Goal: Submit feedback/report problem

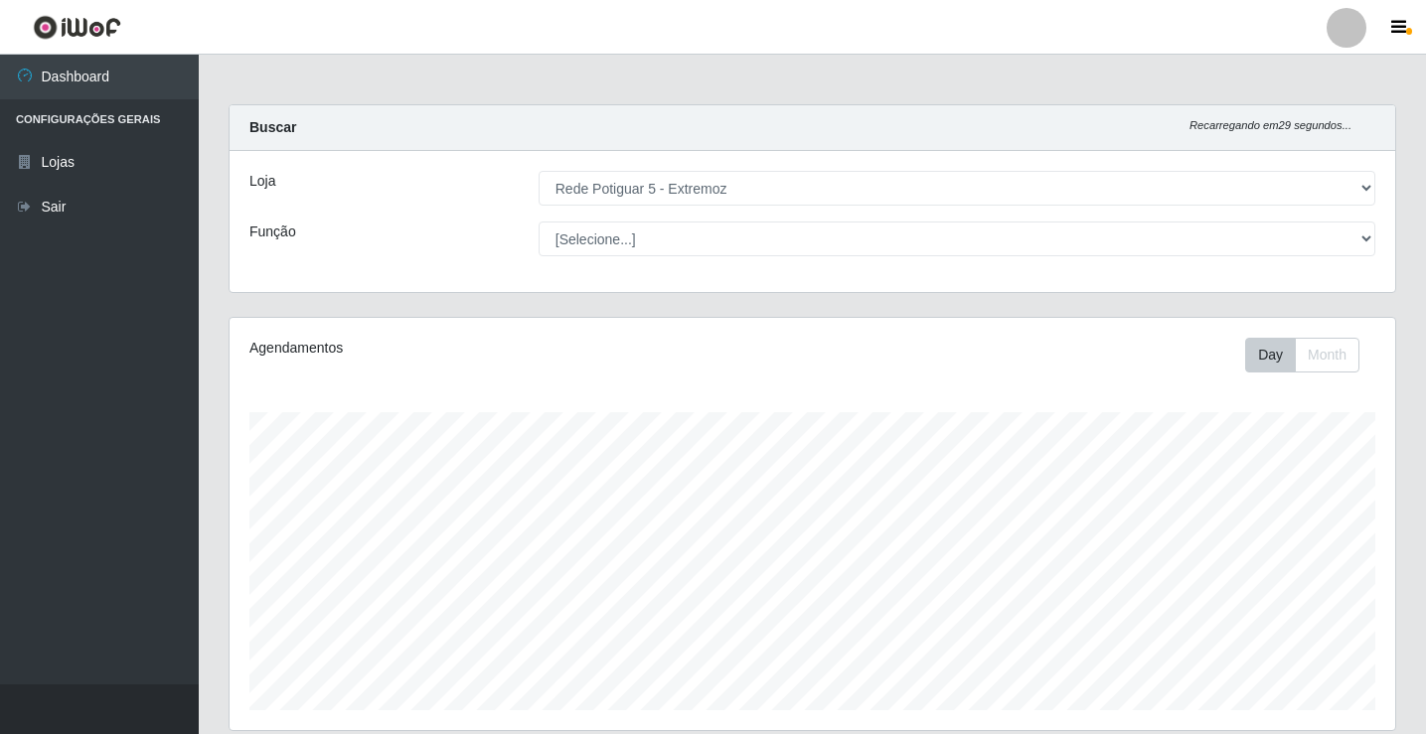
select select "79"
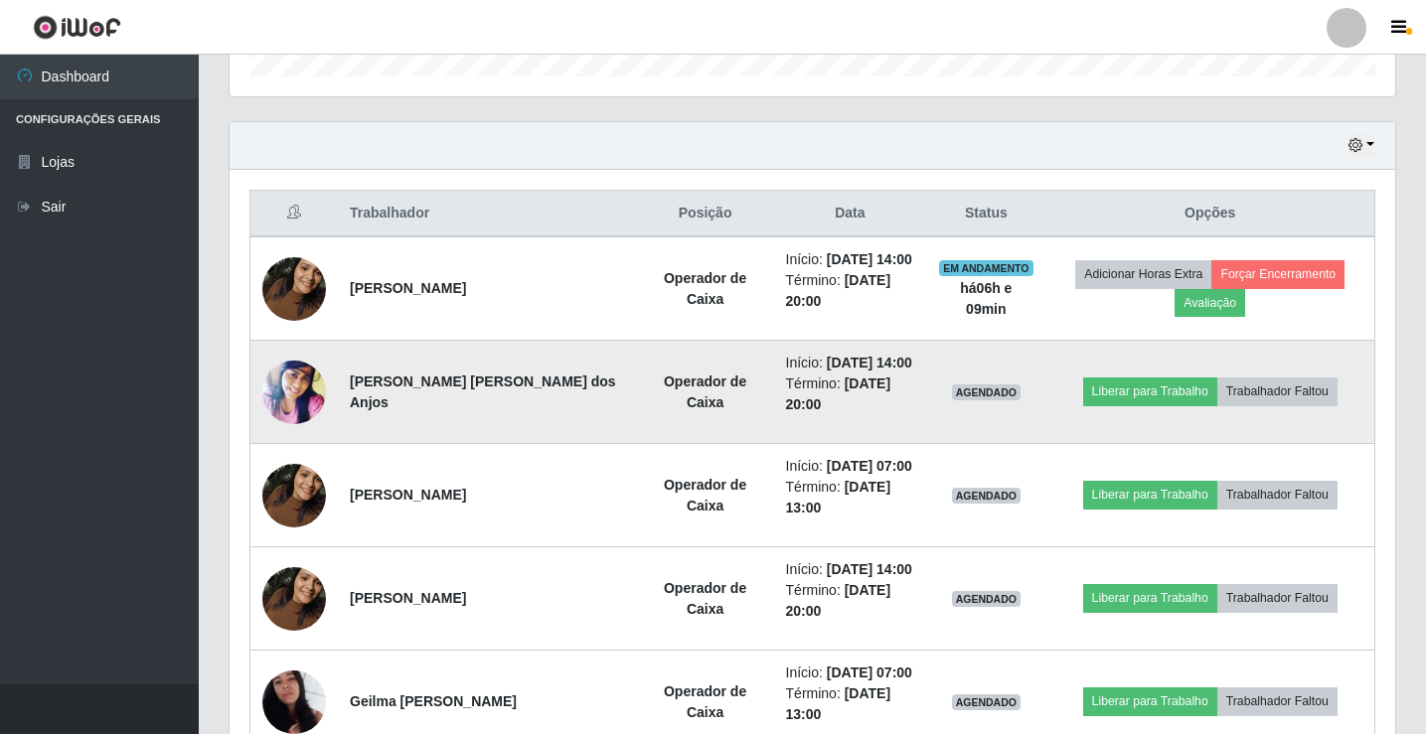
scroll to position [748, 0]
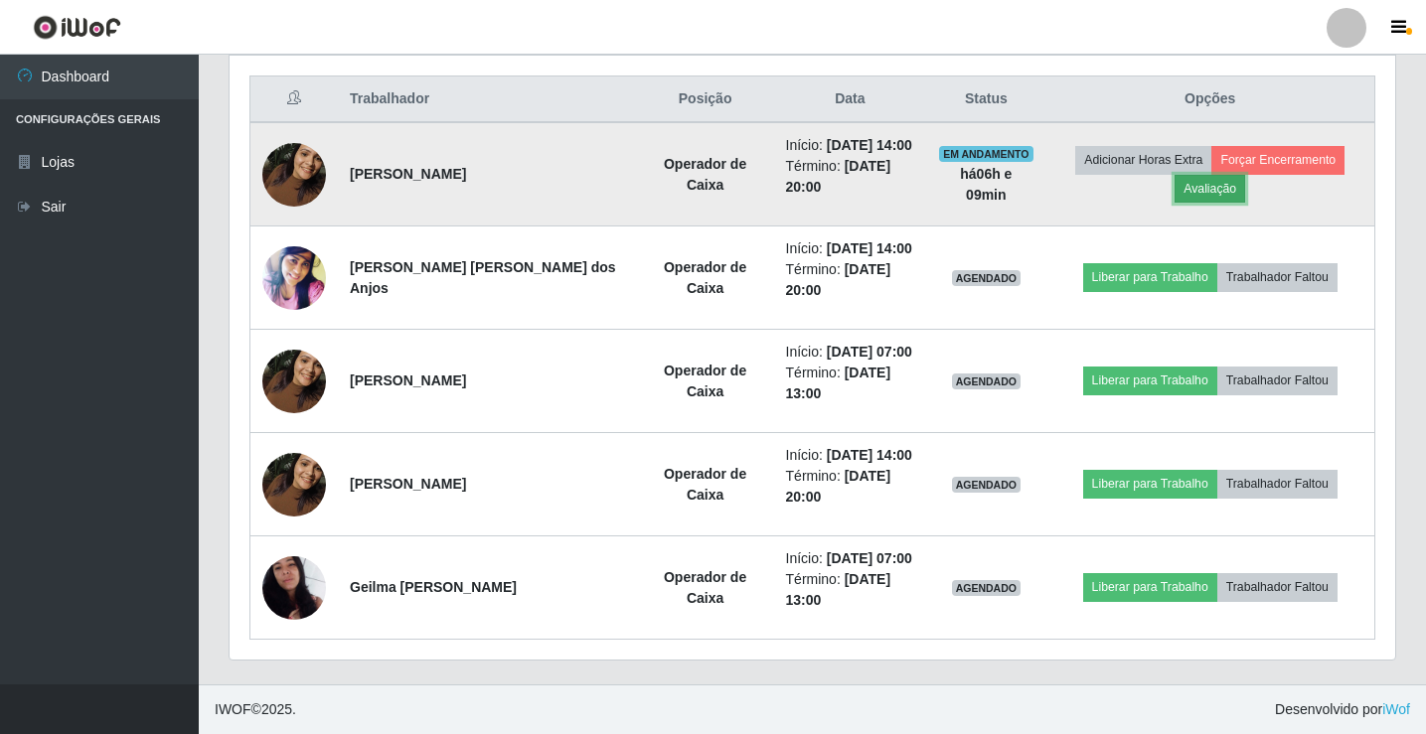
click at [1178, 185] on button "Avaliação" at bounding box center [1210, 189] width 71 height 28
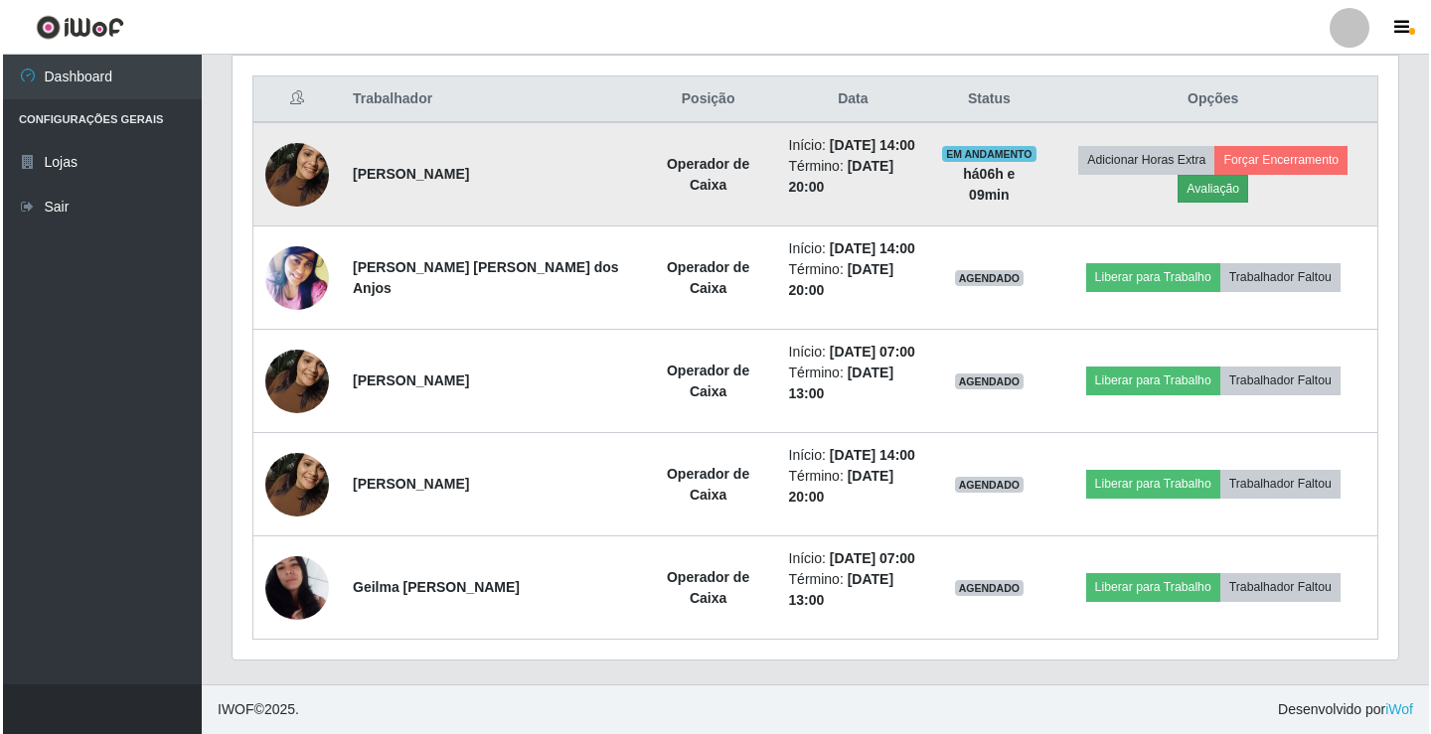
scroll to position [412, 1156]
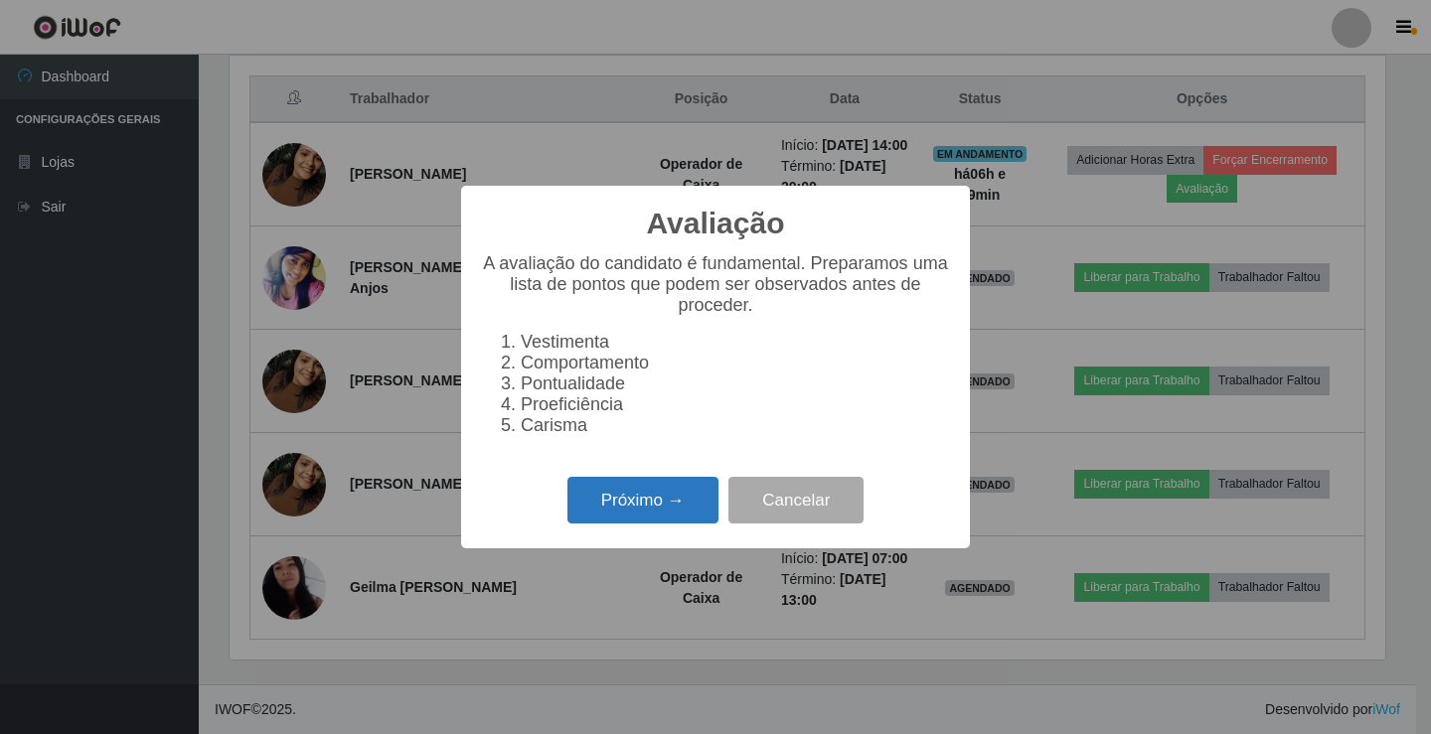
drag, startPoint x: 644, startPoint y: 509, endPoint x: 681, endPoint y: 500, distance: 37.8
click at [681, 500] on button "Próximo →" at bounding box center [643, 500] width 151 height 47
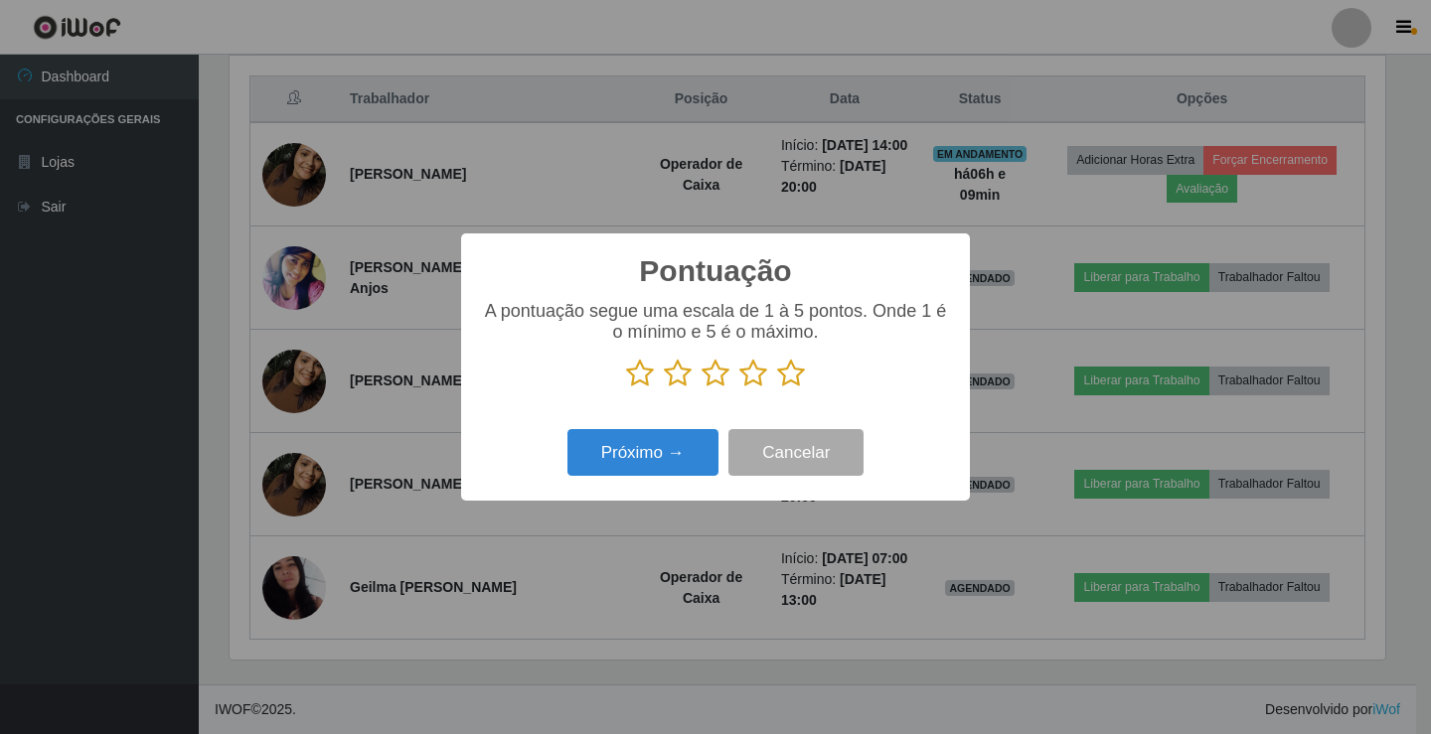
scroll to position [993490, 992747]
drag, startPoint x: 788, startPoint y: 384, endPoint x: 772, endPoint y: 388, distance: 16.4
click at [786, 383] on icon at bounding box center [791, 374] width 28 height 30
click at [777, 389] on input "radio" at bounding box center [777, 389] width 0 height 0
click at [642, 453] on button "Próximo →" at bounding box center [643, 452] width 151 height 47
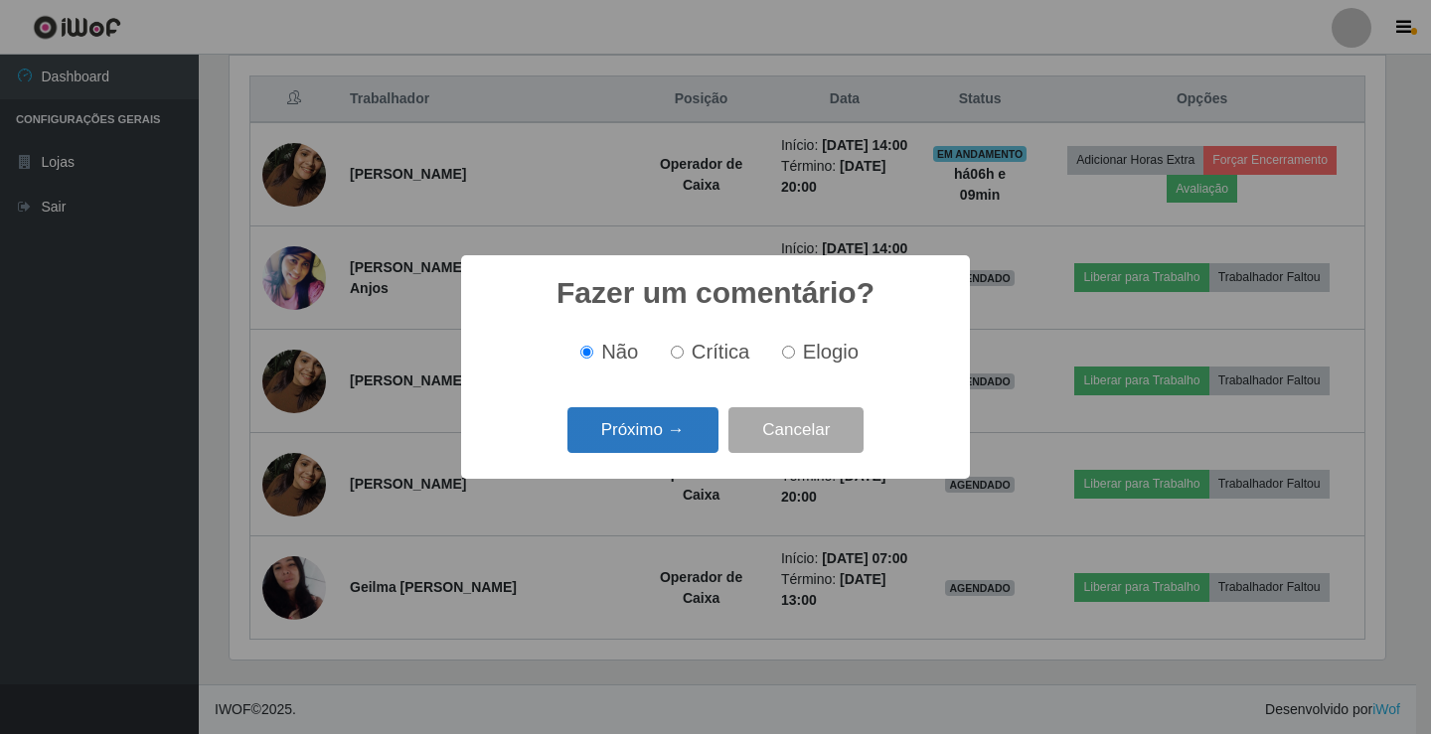
click at [663, 424] on button "Próximo →" at bounding box center [643, 431] width 151 height 47
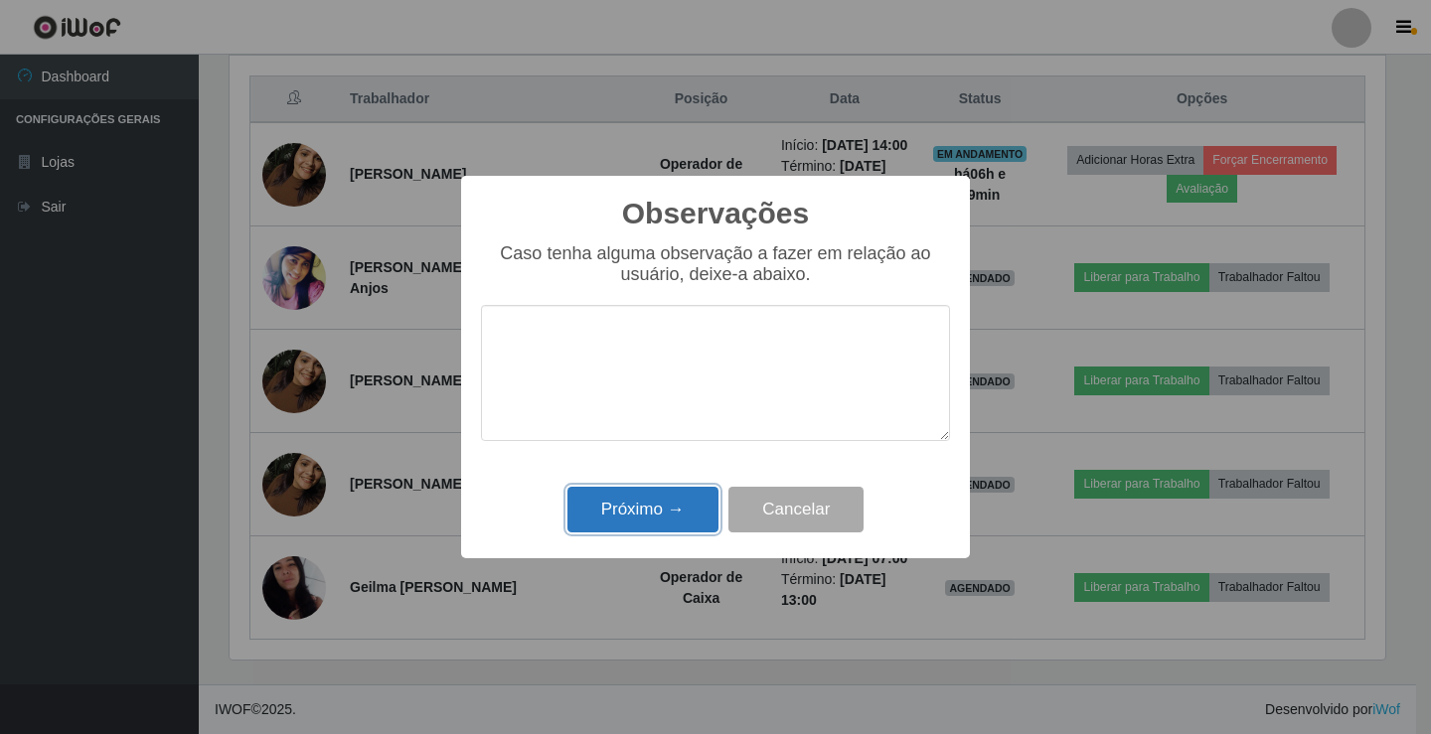
click at [633, 521] on button "Próximo →" at bounding box center [643, 510] width 151 height 47
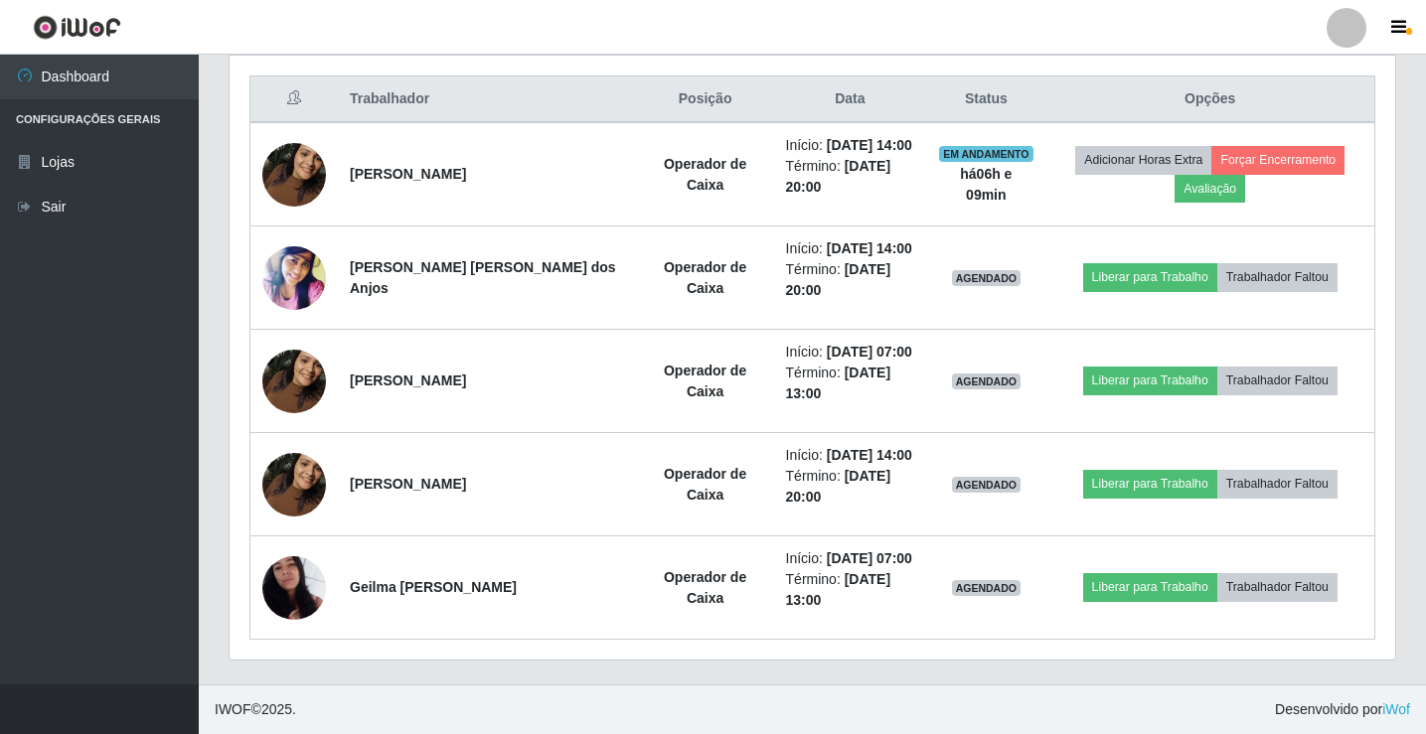
scroll to position [412, 1166]
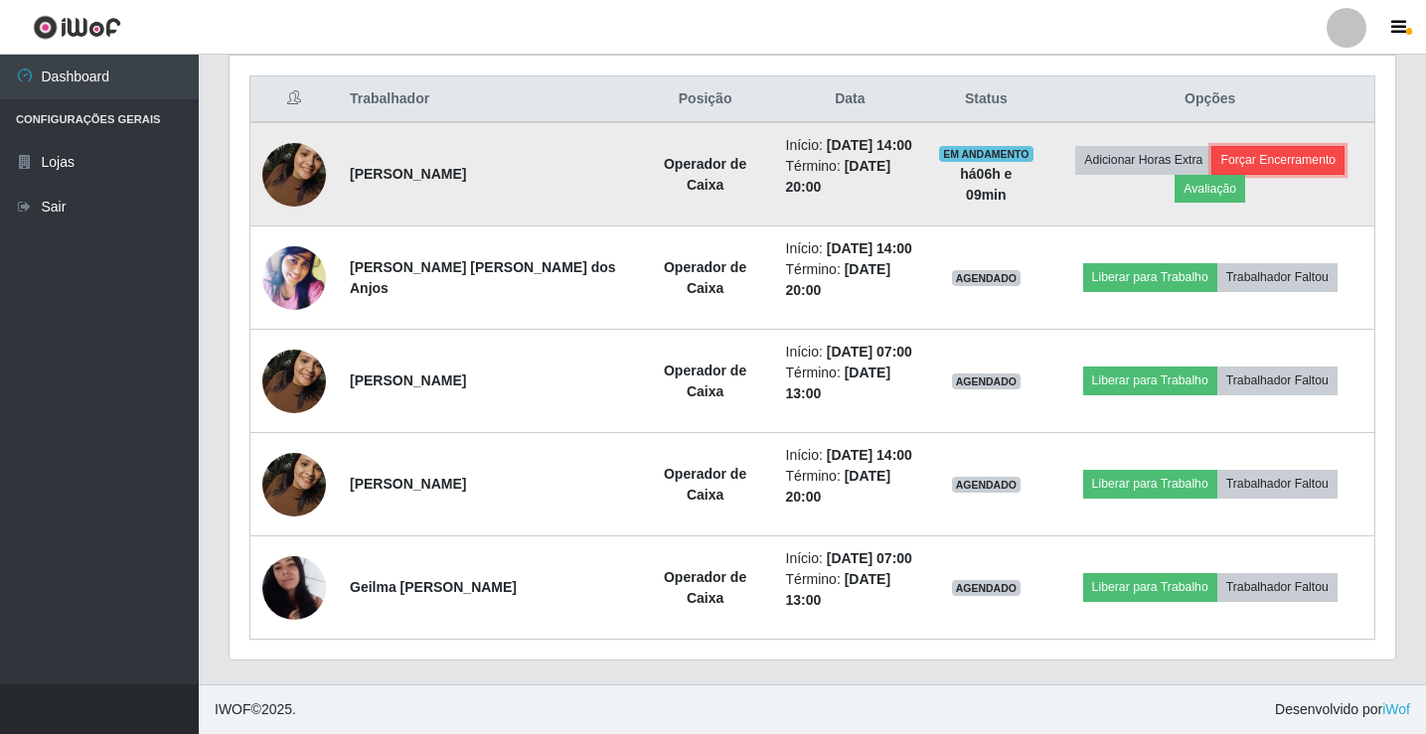
click at [1305, 156] on button "Forçar Encerramento" at bounding box center [1278, 160] width 133 height 28
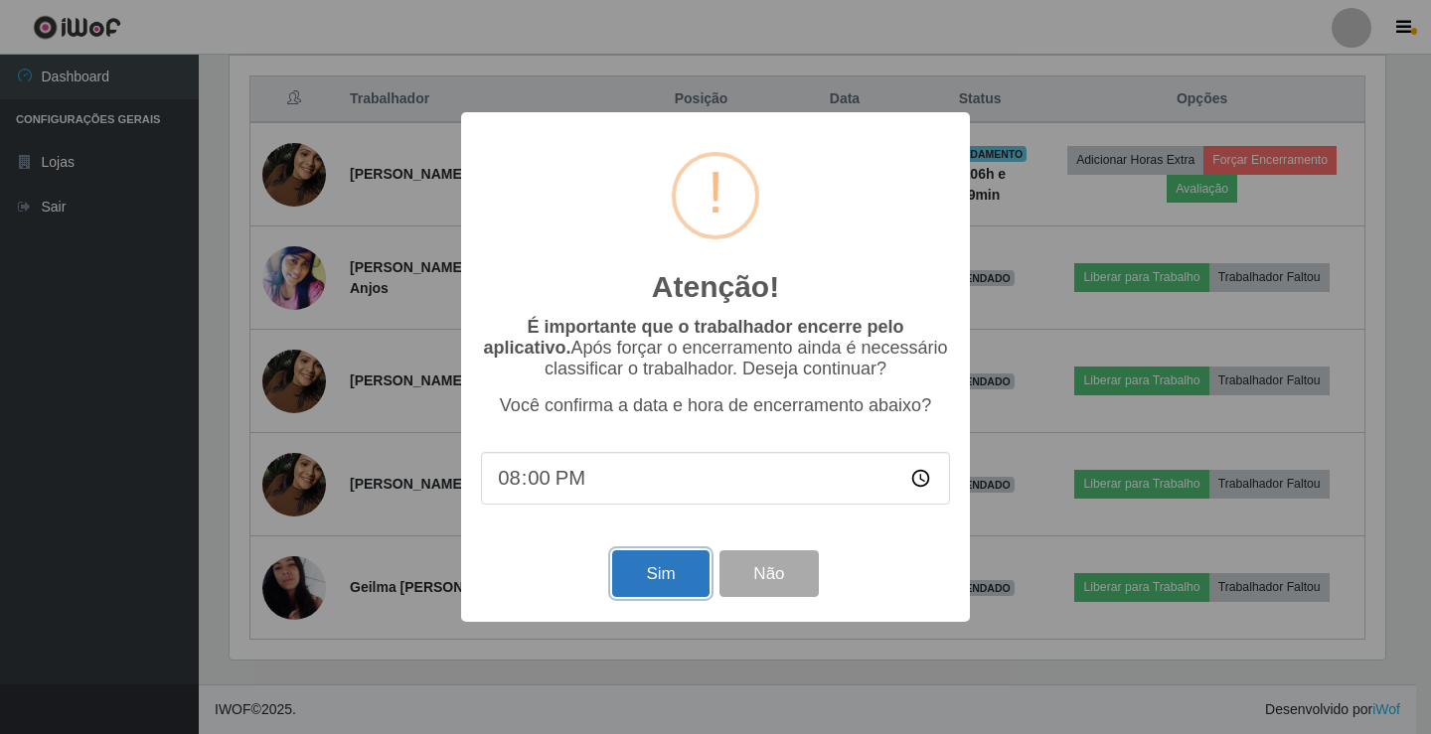
click at [673, 577] on button "Sim" at bounding box center [660, 574] width 96 height 47
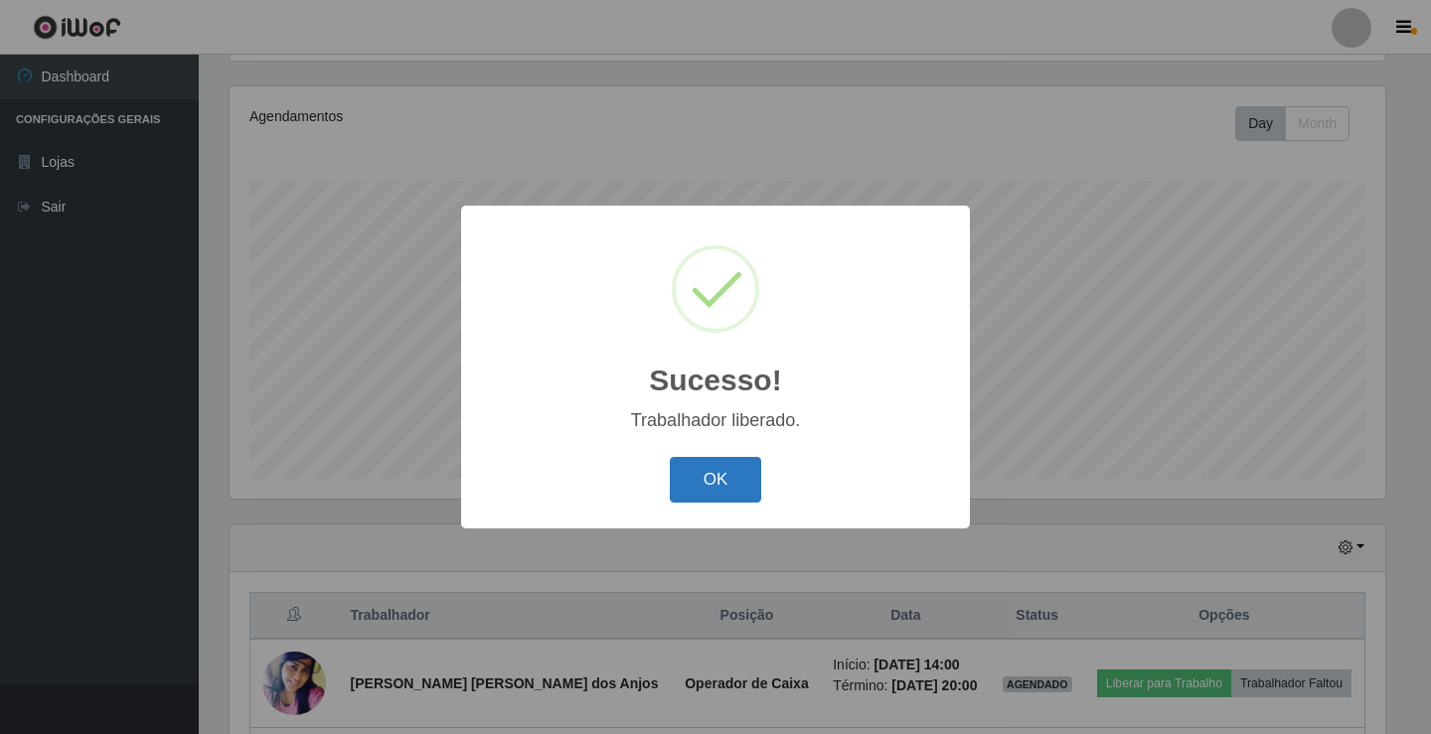
click at [725, 484] on button "OK" at bounding box center [716, 480] width 92 height 47
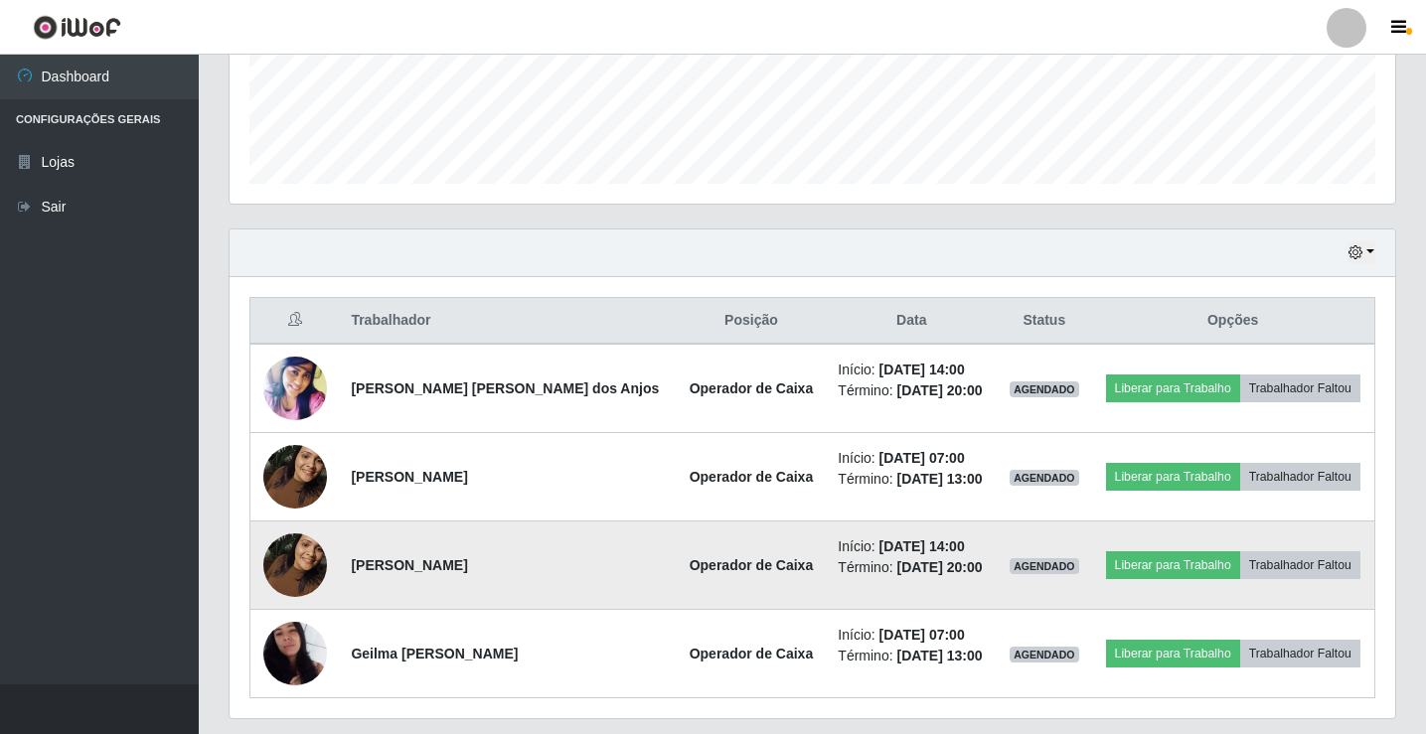
scroll to position [585, 0]
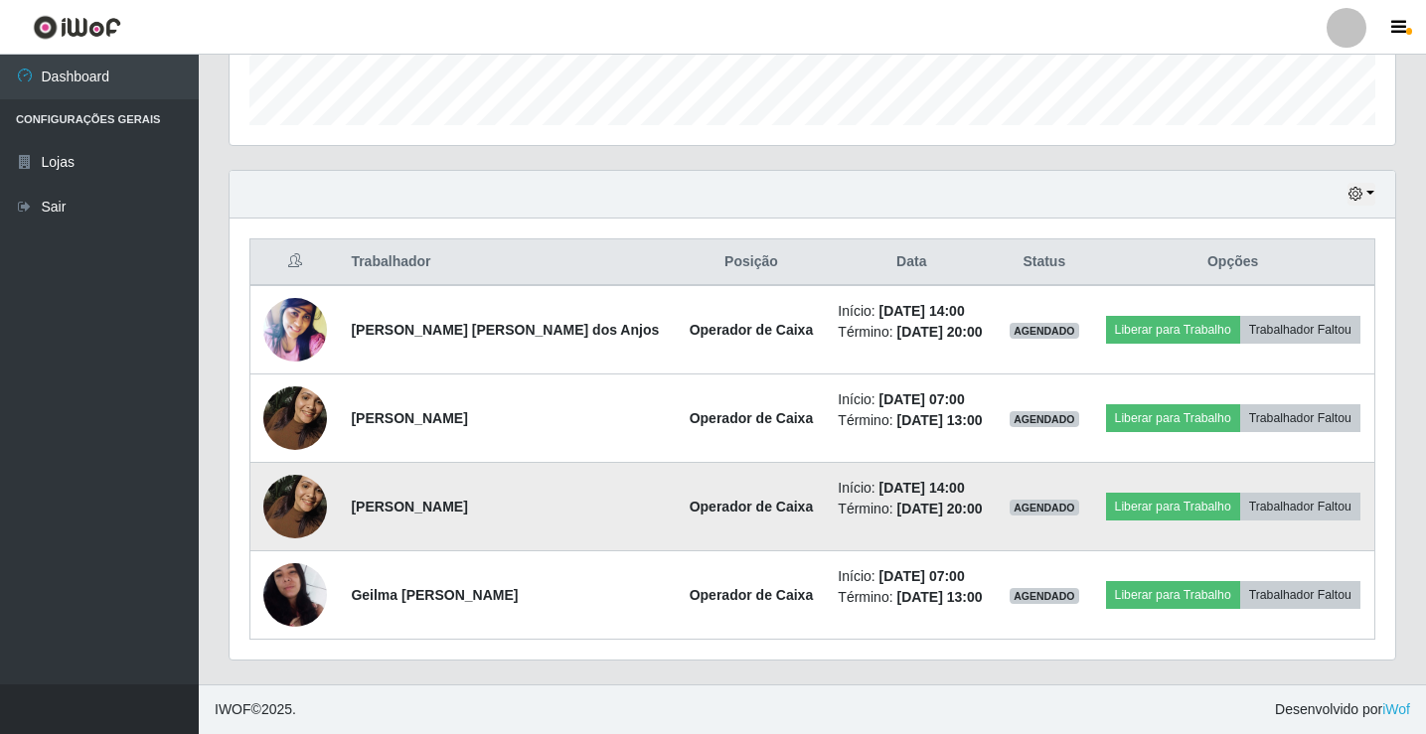
click at [288, 494] on img at bounding box center [295, 506] width 64 height 84
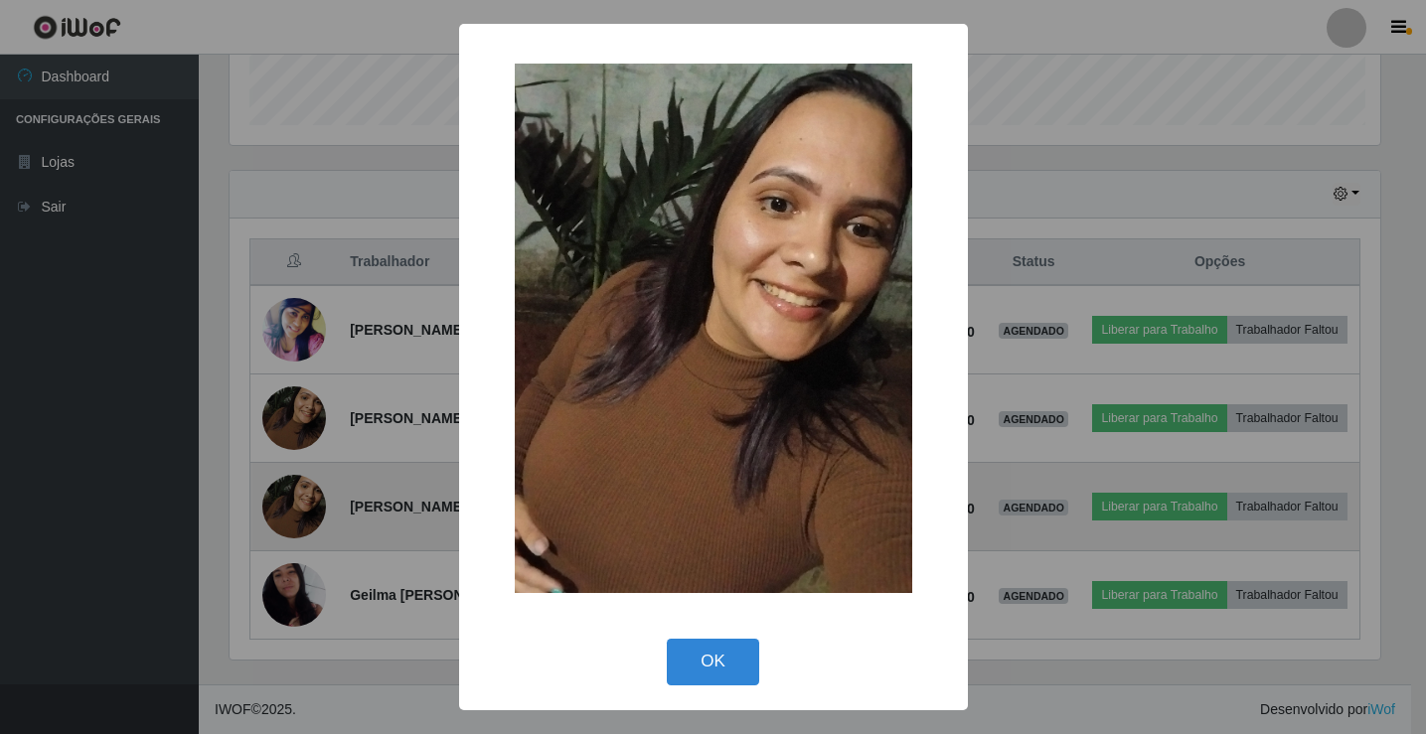
scroll to position [412, 1156]
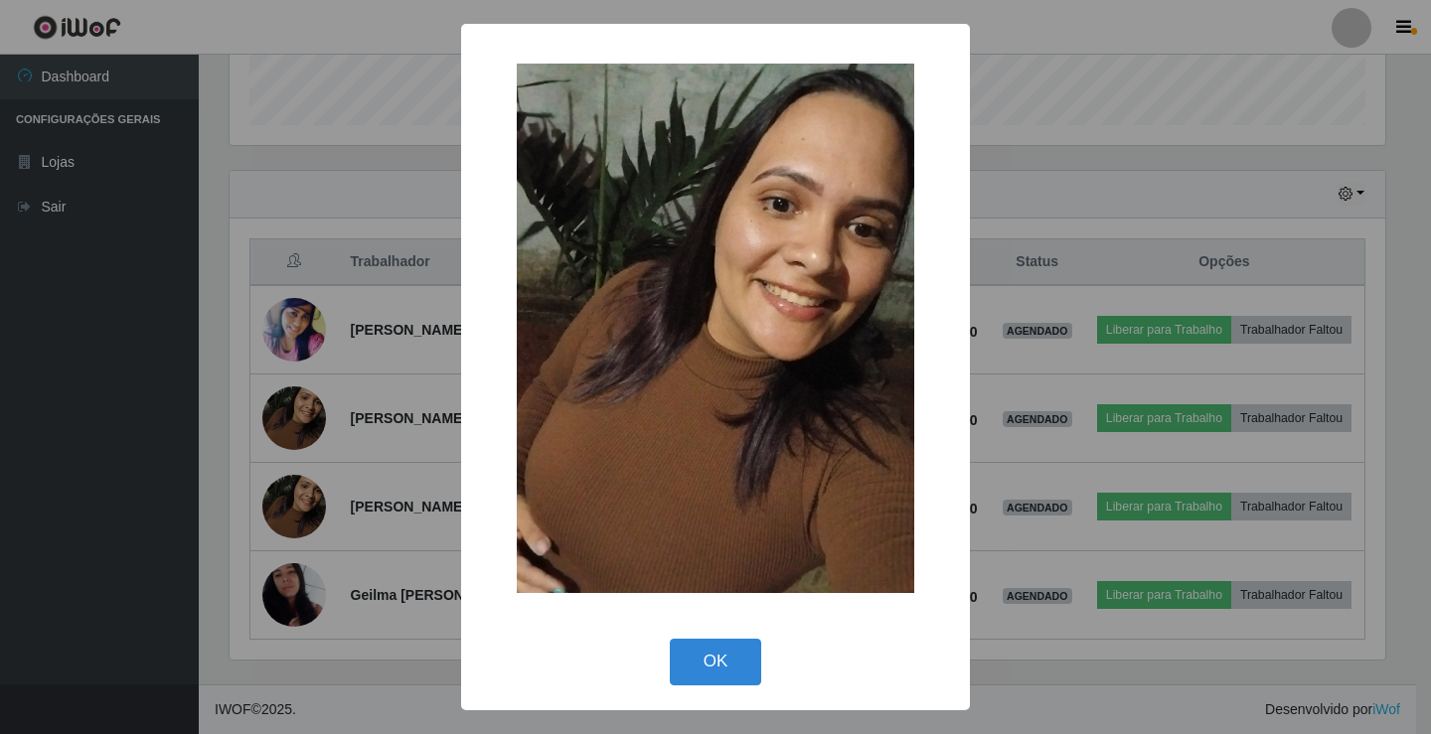
click at [612, 408] on img at bounding box center [716, 329] width 398 height 530
click at [1163, 210] on div "× OK Cancel" at bounding box center [715, 367] width 1431 height 734
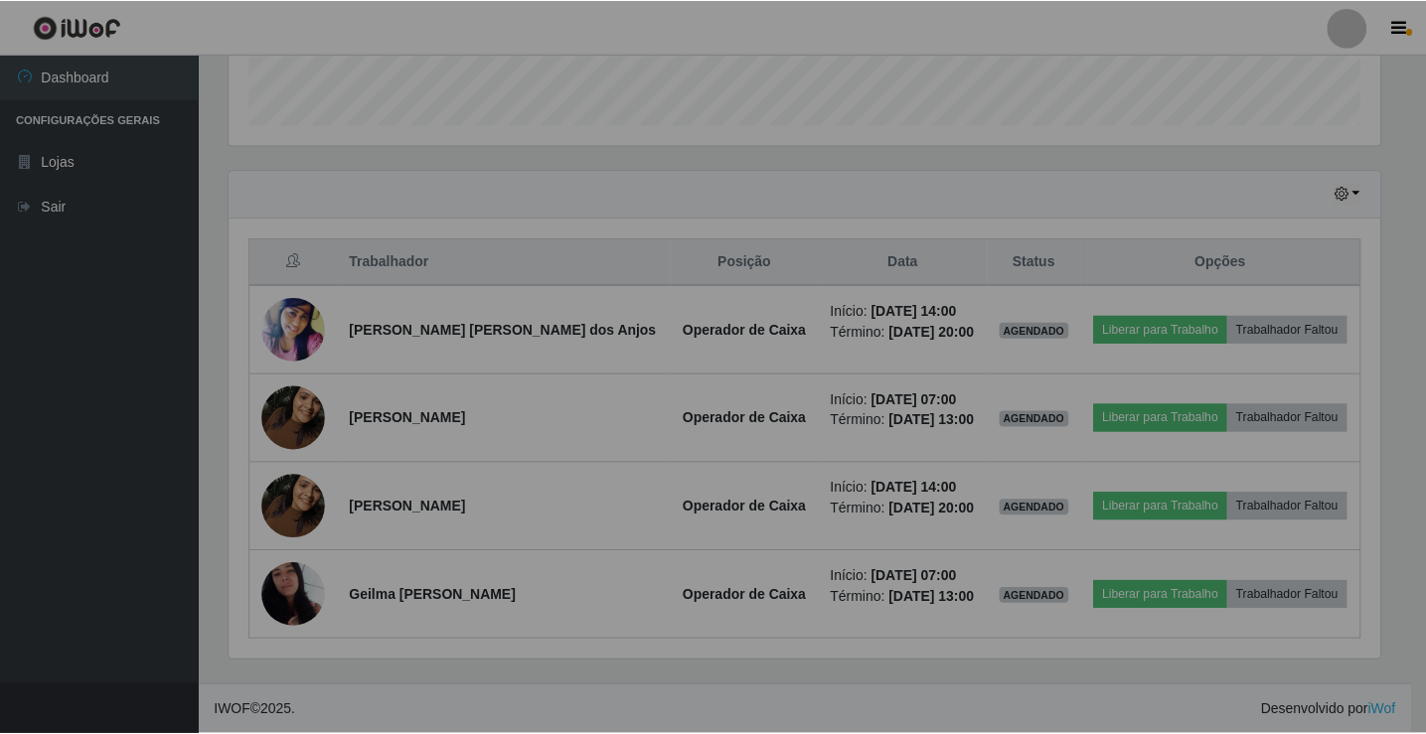
scroll to position [412, 1166]
